Goal: Information Seeking & Learning: Find specific fact

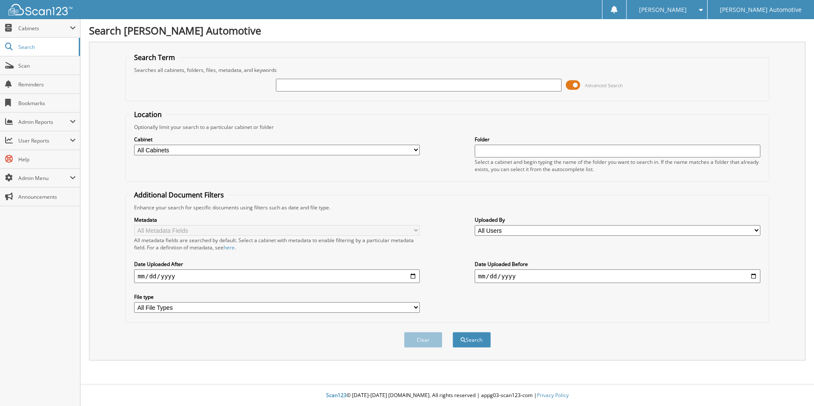
click at [301, 87] on input "text" at bounding box center [419, 85] width 286 height 13
type input "146388"
click at [452, 332] on button "Search" at bounding box center [471, 340] width 38 height 16
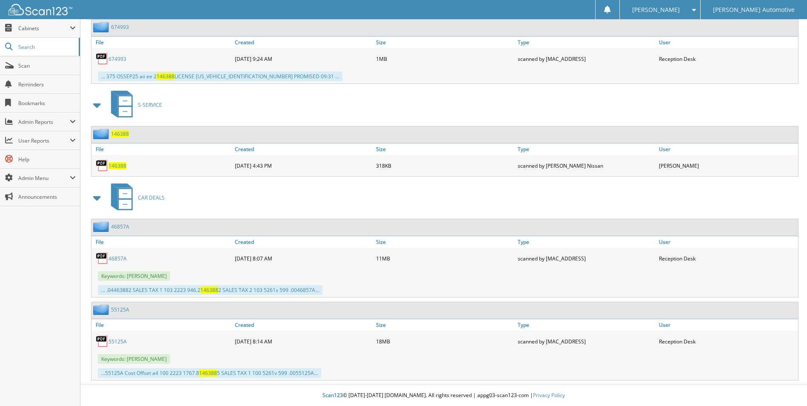
scroll to position [545, 0]
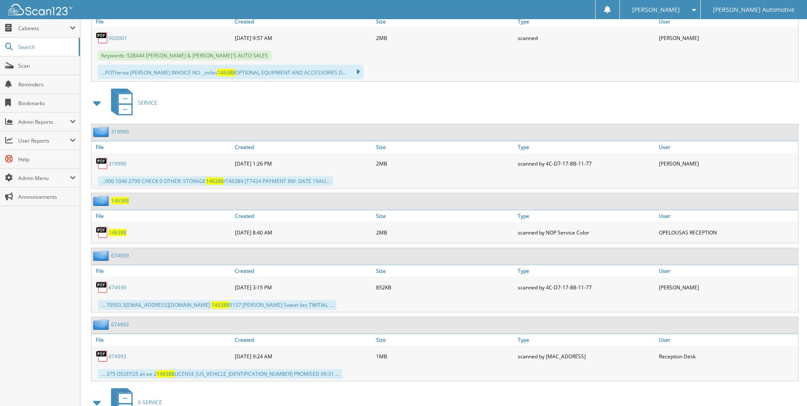
click at [122, 288] on link "674939" at bounding box center [118, 287] width 18 height 7
click at [112, 357] on link "674993" at bounding box center [118, 356] width 18 height 7
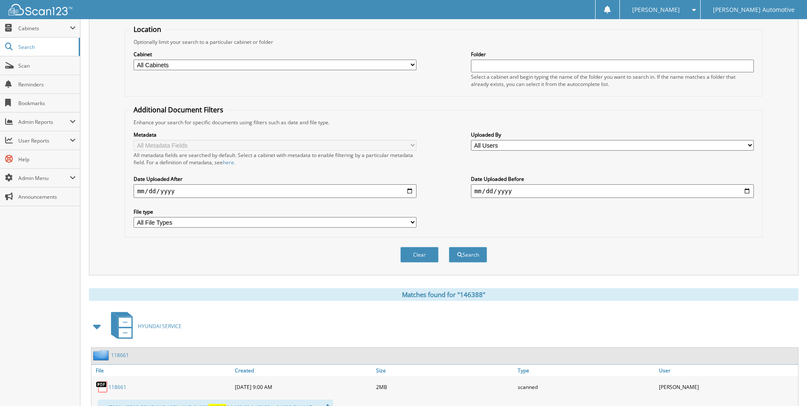
scroll to position [0, 0]
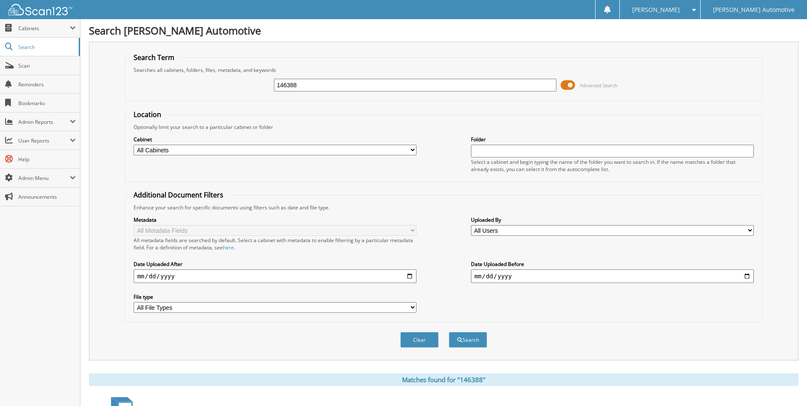
drag, startPoint x: 306, startPoint y: 85, endPoint x: 209, endPoint y: 86, distance: 97.0
click at [209, 86] on div "146388 Advanced Search" at bounding box center [443, 85] width 628 height 23
type input "223898"
click at [412, 133] on div "Cabinet All Cabinets A/P A/R ACCOUNTING DOCUMENTS AIRPLANE ALS ACCOUNTING" at bounding box center [443, 154] width 628 height 46
click at [458, 344] on button "Search" at bounding box center [468, 340] width 38 height 16
